Goal: Task Accomplishment & Management: Manage account settings

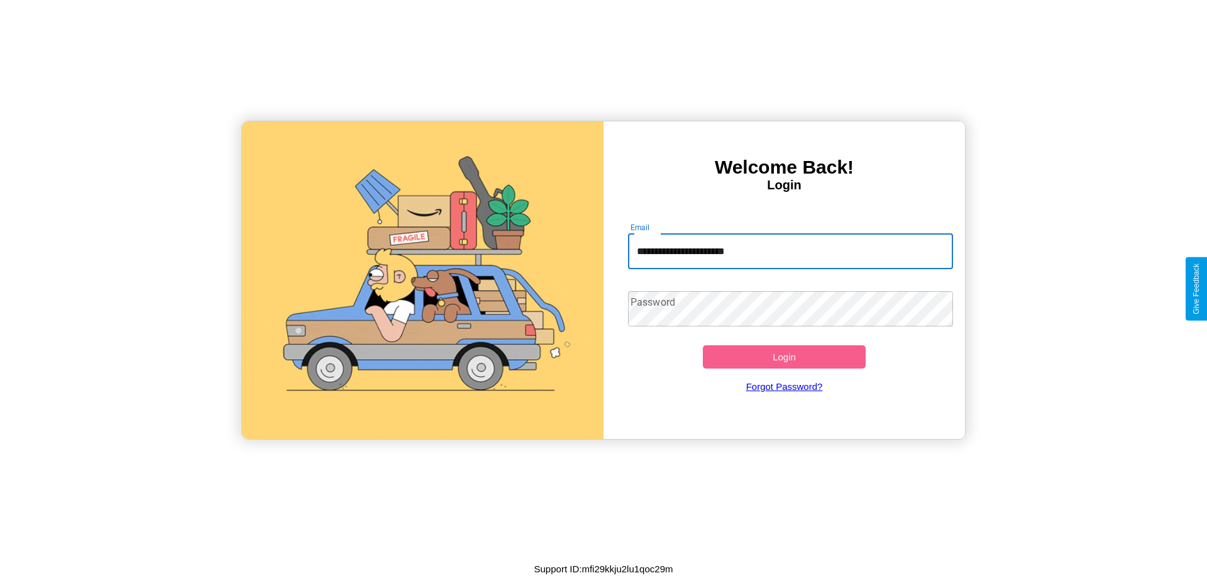
type input "**********"
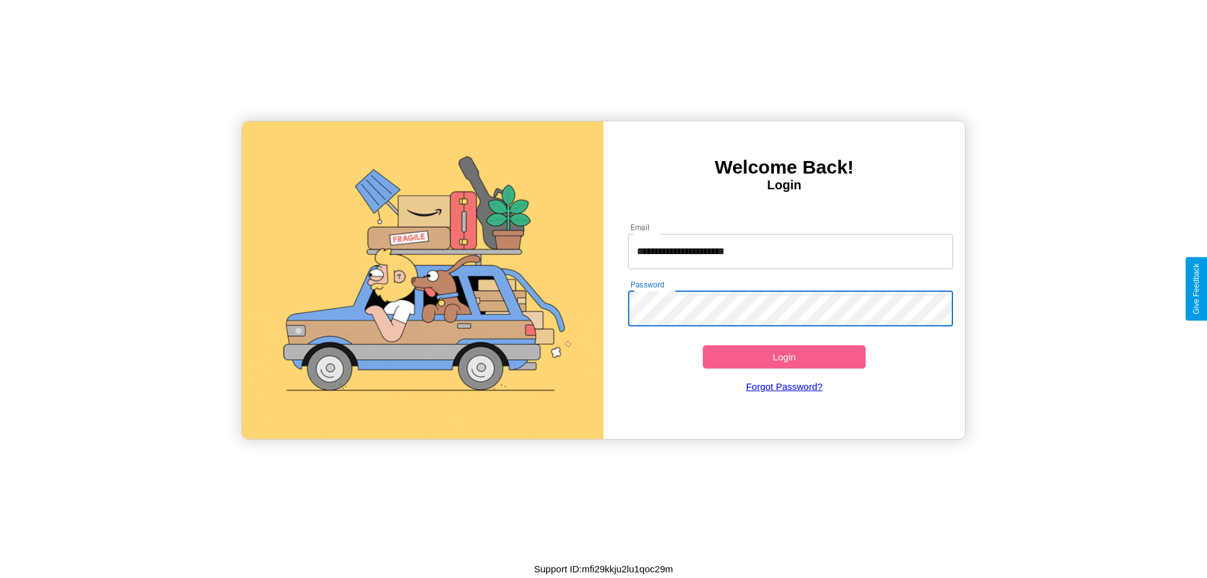
click at [784, 356] on button "Login" at bounding box center [784, 356] width 163 height 23
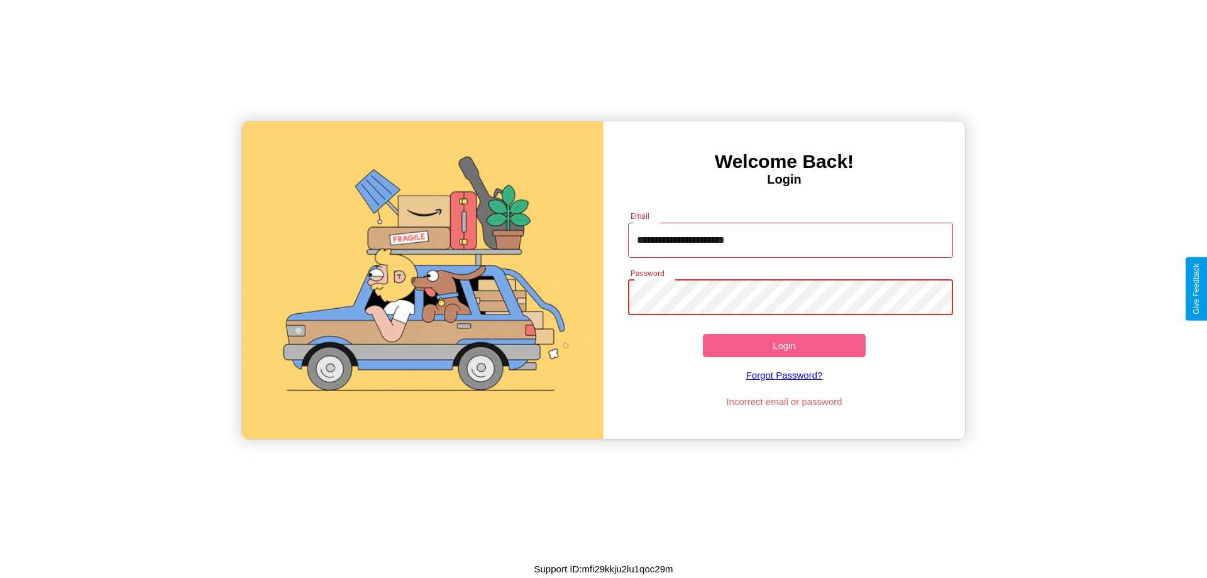
click at [784, 345] on button "Login" at bounding box center [784, 345] width 163 height 23
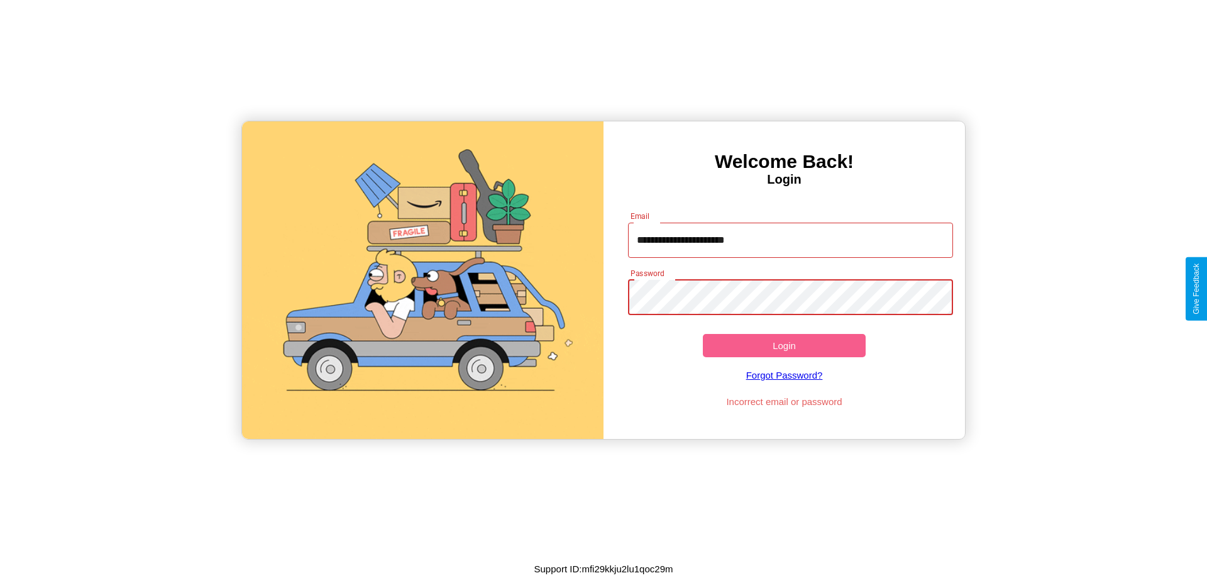
click at [784, 345] on button "Login" at bounding box center [784, 345] width 163 height 23
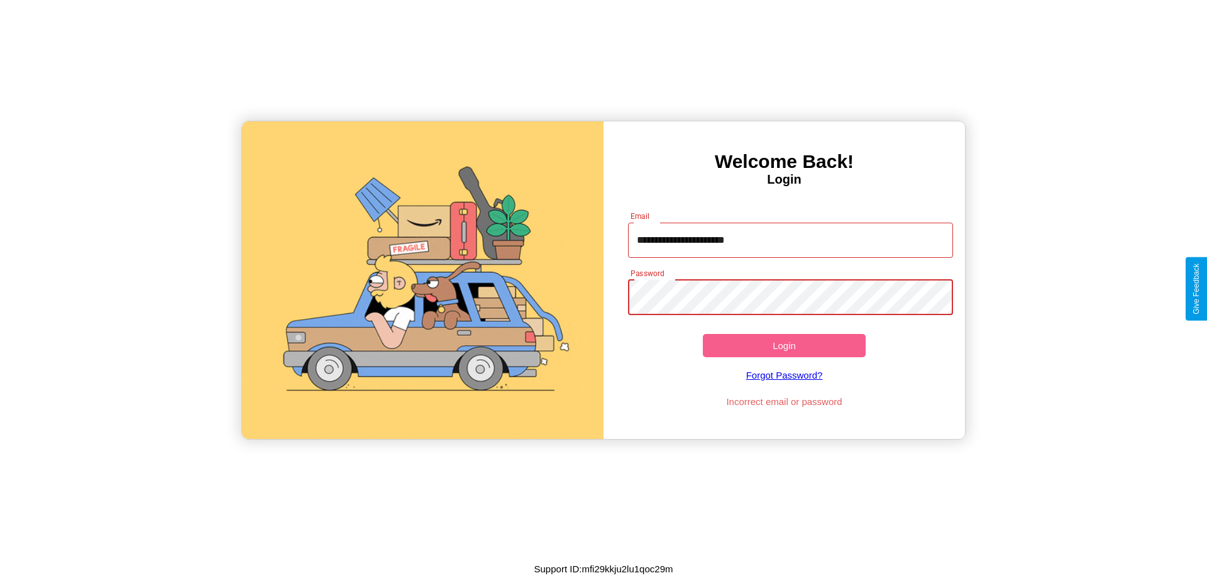
click at [784, 345] on button "Login" at bounding box center [784, 345] width 163 height 23
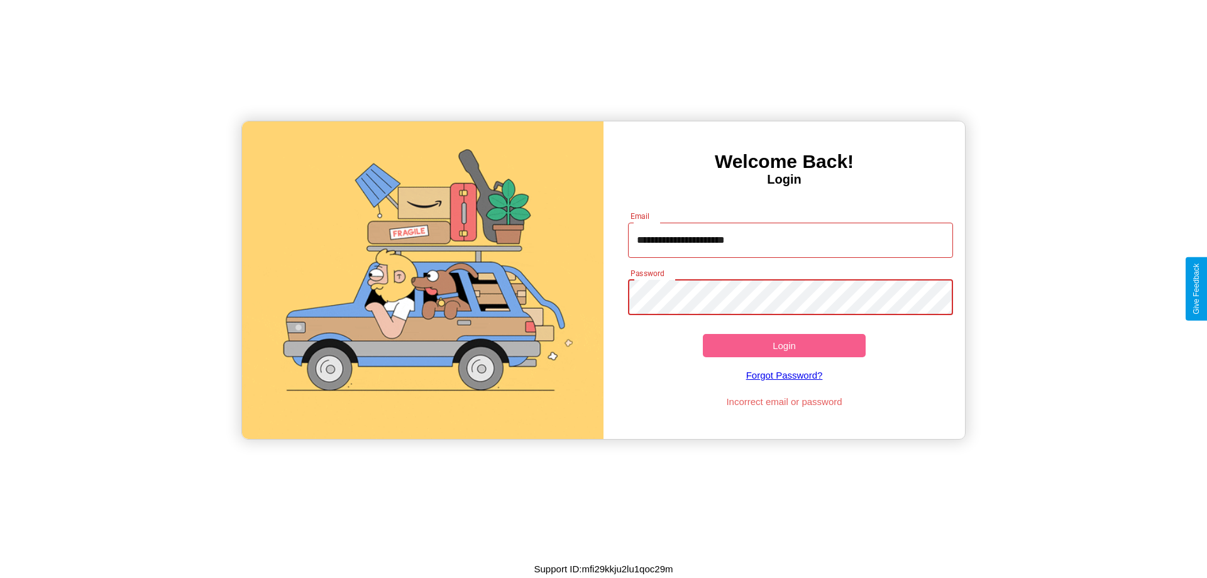
click at [784, 345] on button "Login" at bounding box center [784, 345] width 163 height 23
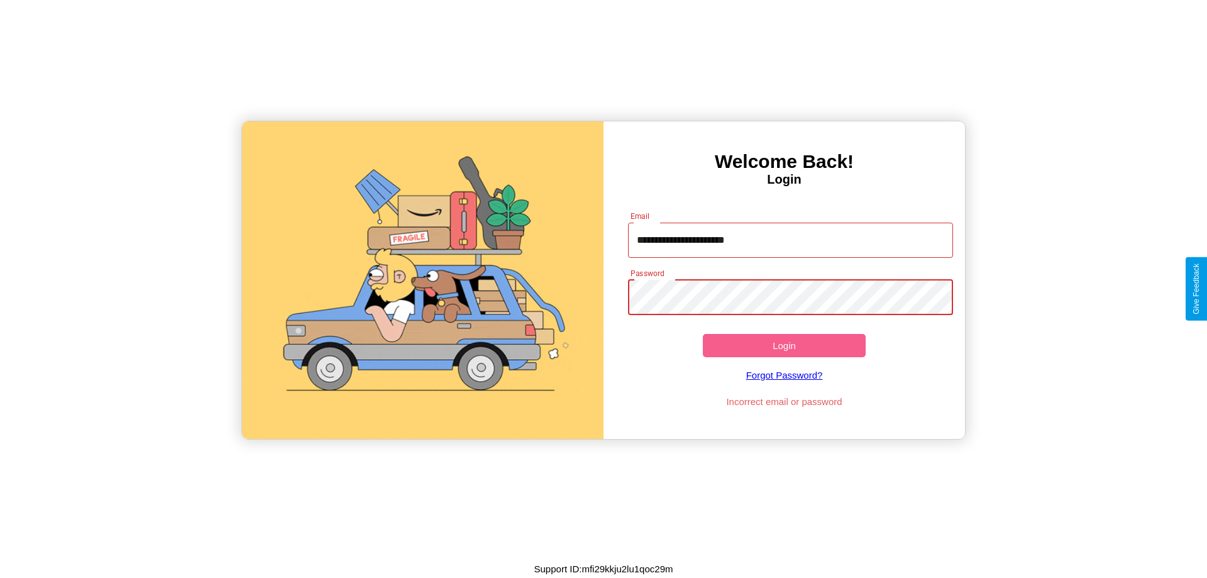
click at [784, 345] on button "Login" at bounding box center [784, 345] width 163 height 23
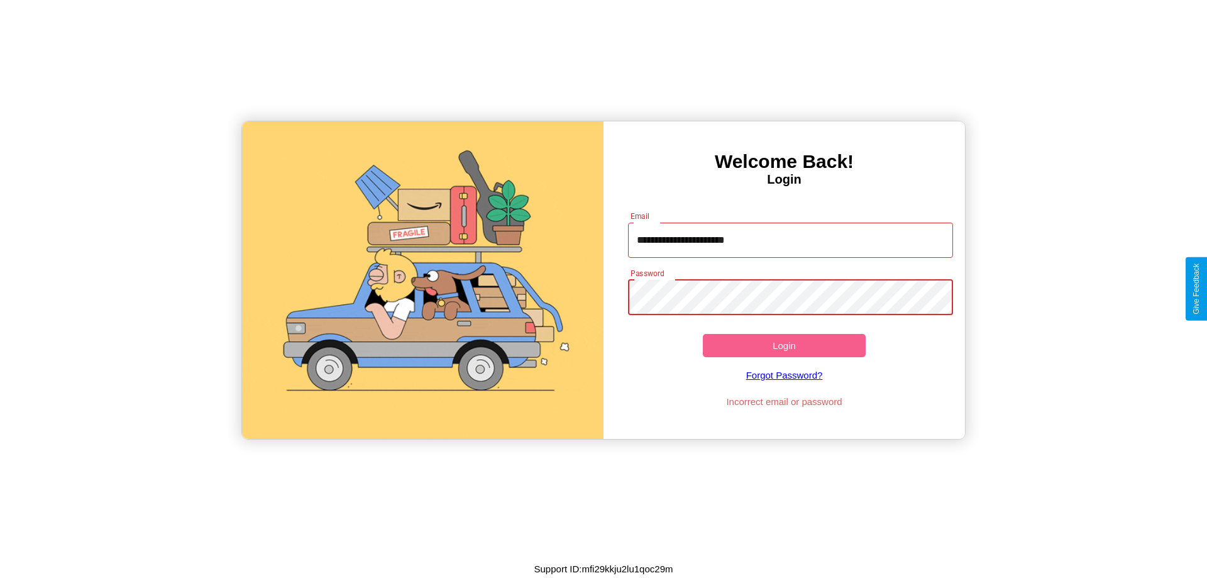
click at [784, 345] on button "Login" at bounding box center [784, 345] width 163 height 23
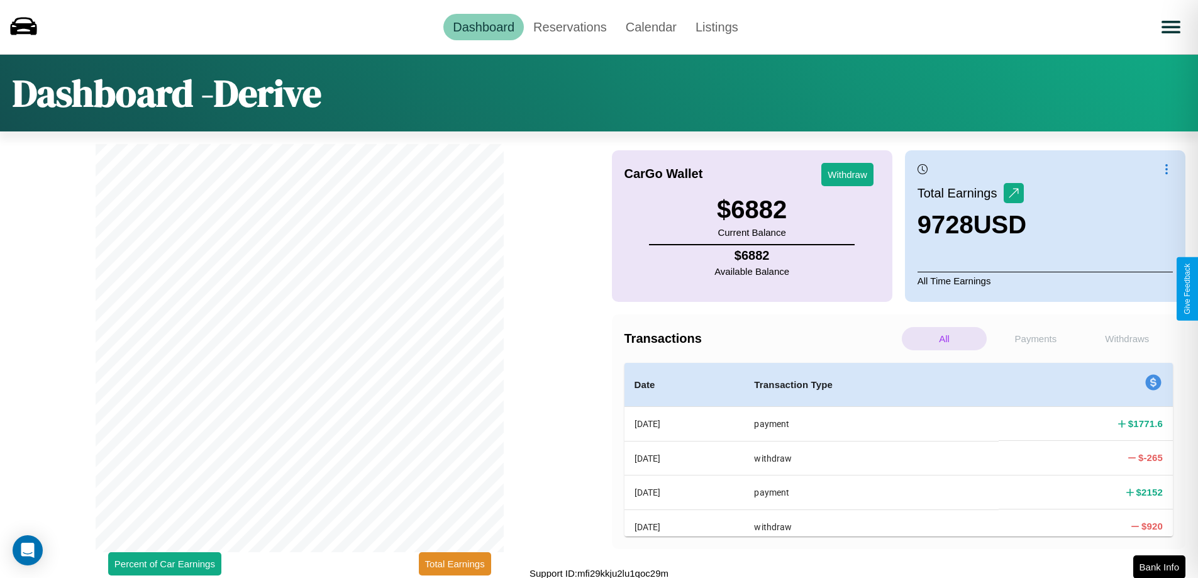
scroll to position [4, 0]
